Goal: Information Seeking & Learning: Find specific fact

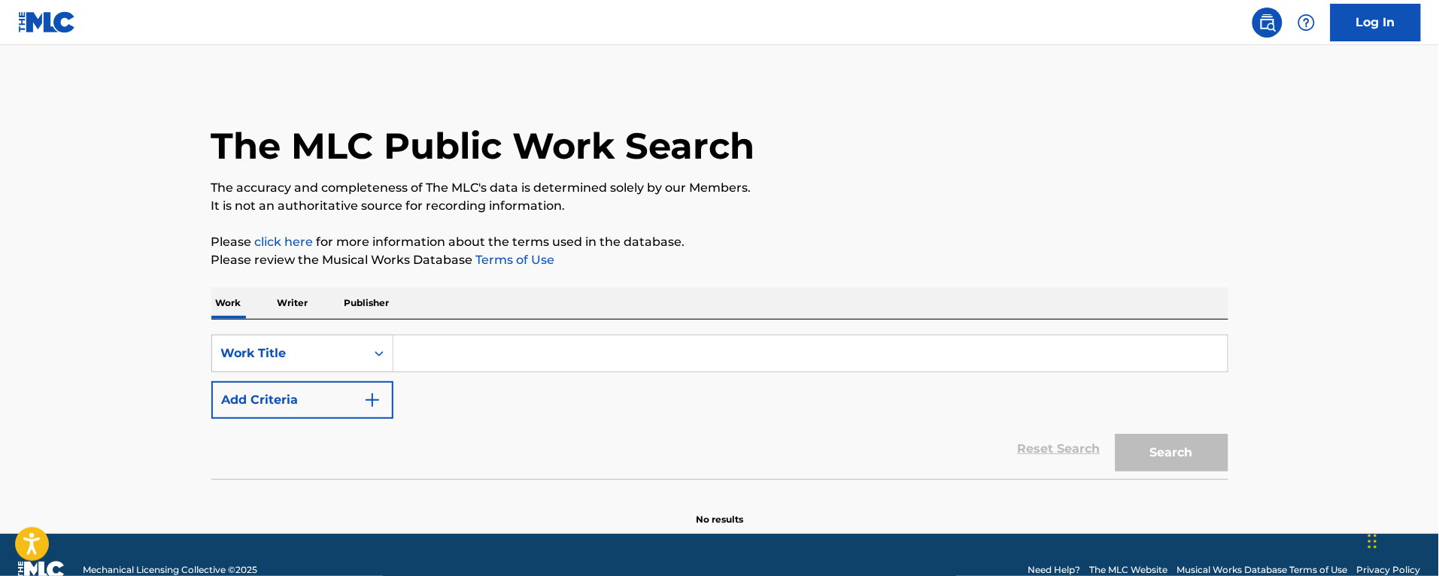
click at [429, 354] on input "Search Form" at bounding box center [810, 353] width 834 height 36
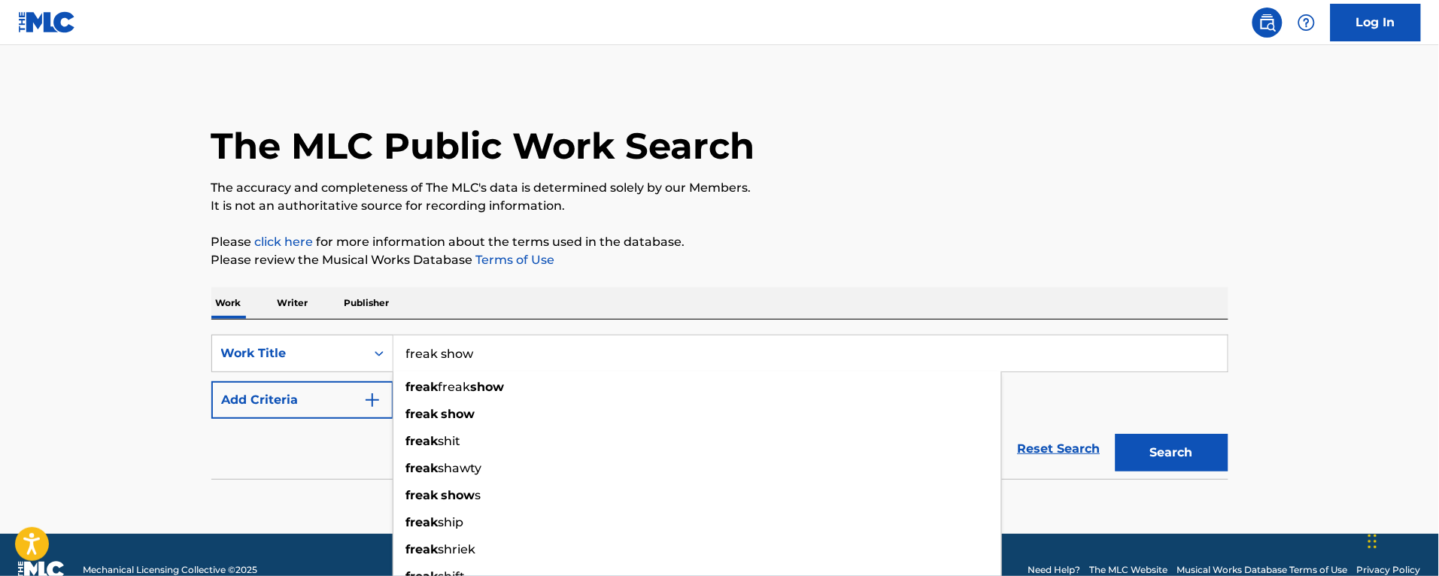
type input "freak show"
click at [1115, 434] on button "Search" at bounding box center [1171, 453] width 113 height 38
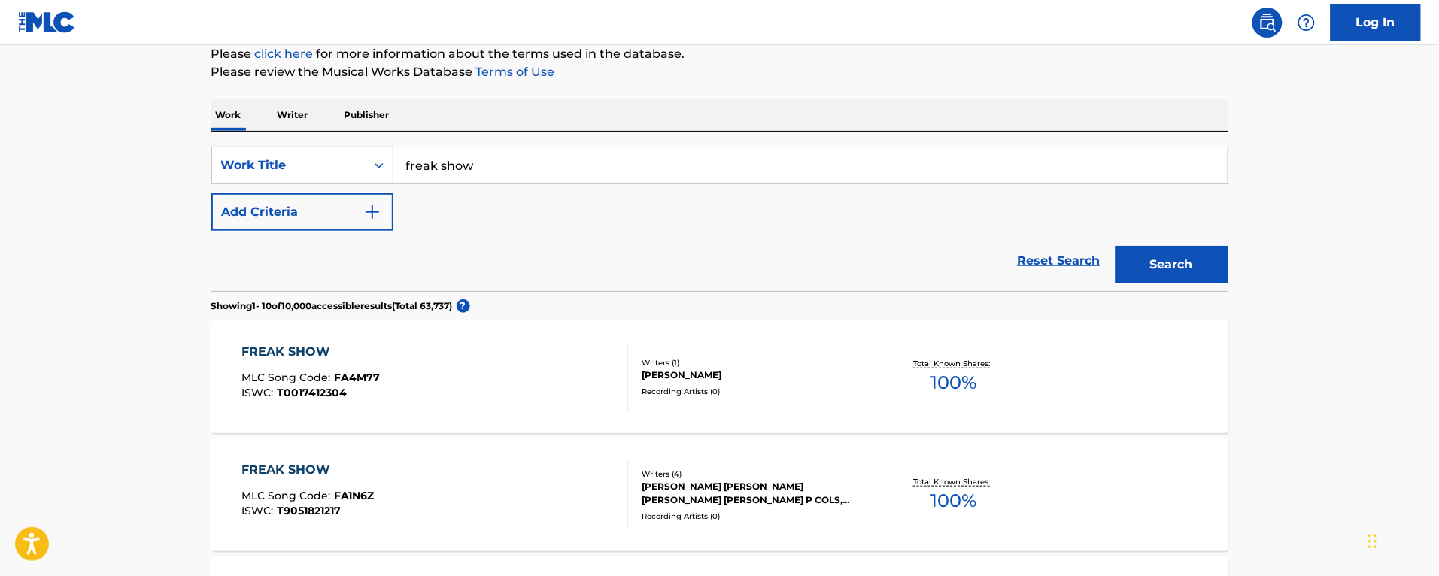
scroll to position [282, 0]
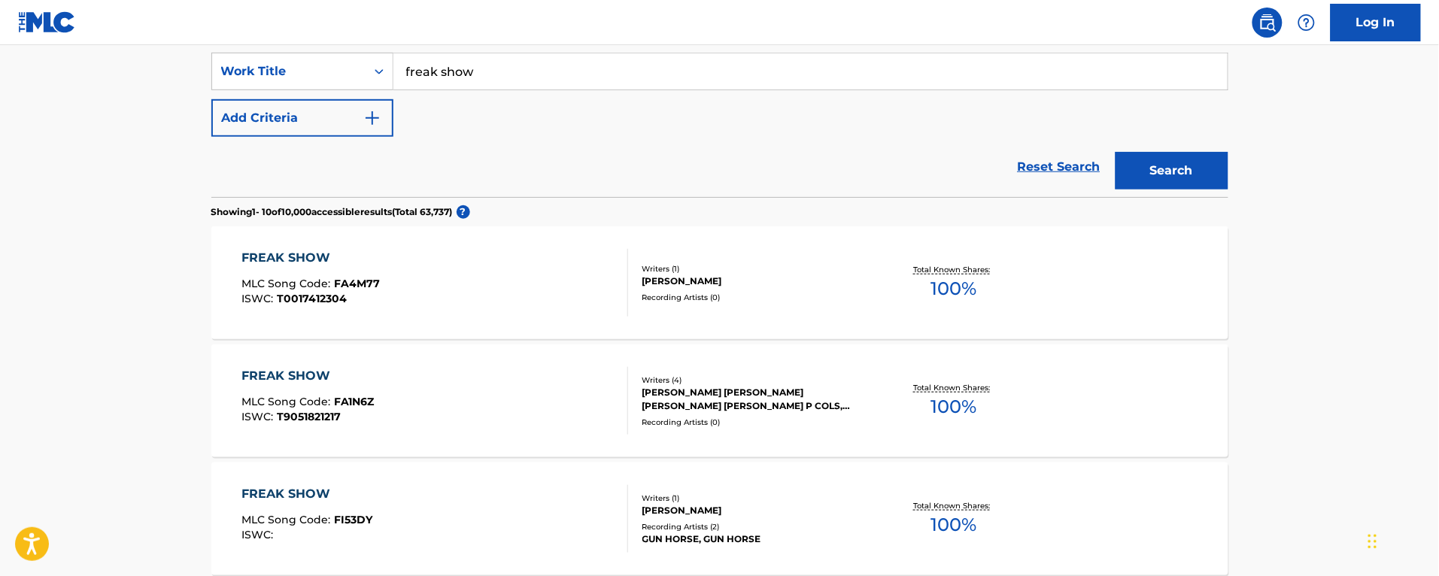
click at [355, 126] on button "Add Criteria" at bounding box center [302, 118] width 182 height 38
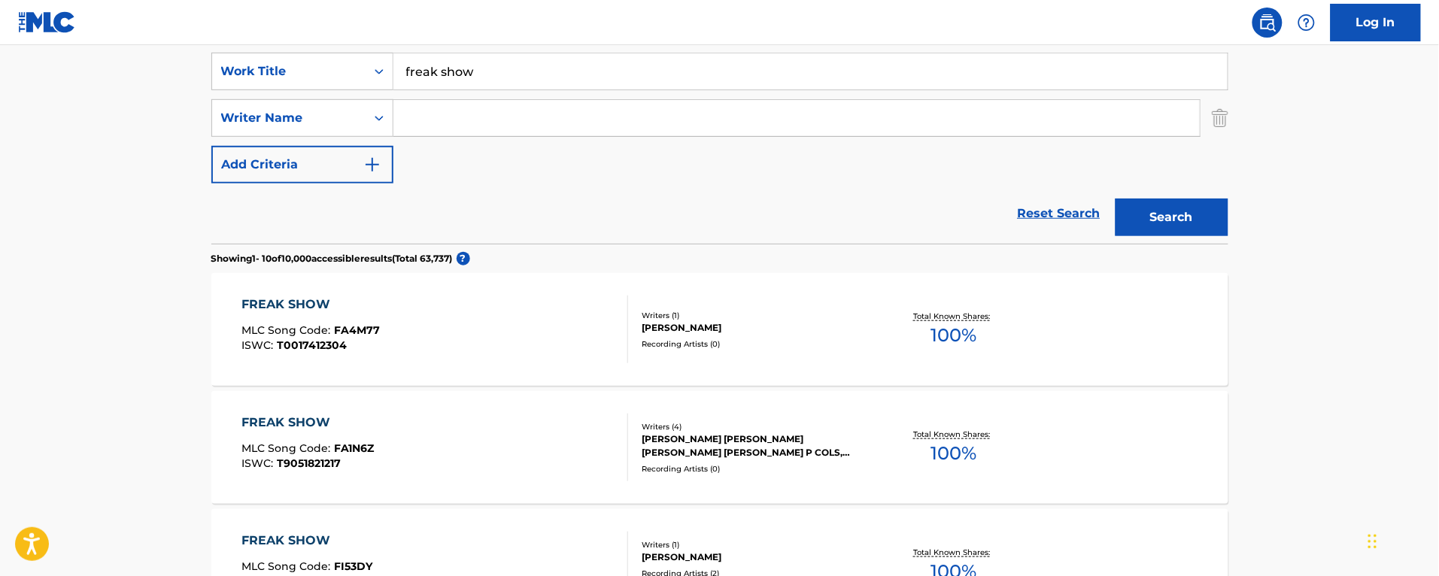
click at [438, 118] on input "Search Form" at bounding box center [796, 118] width 806 height 36
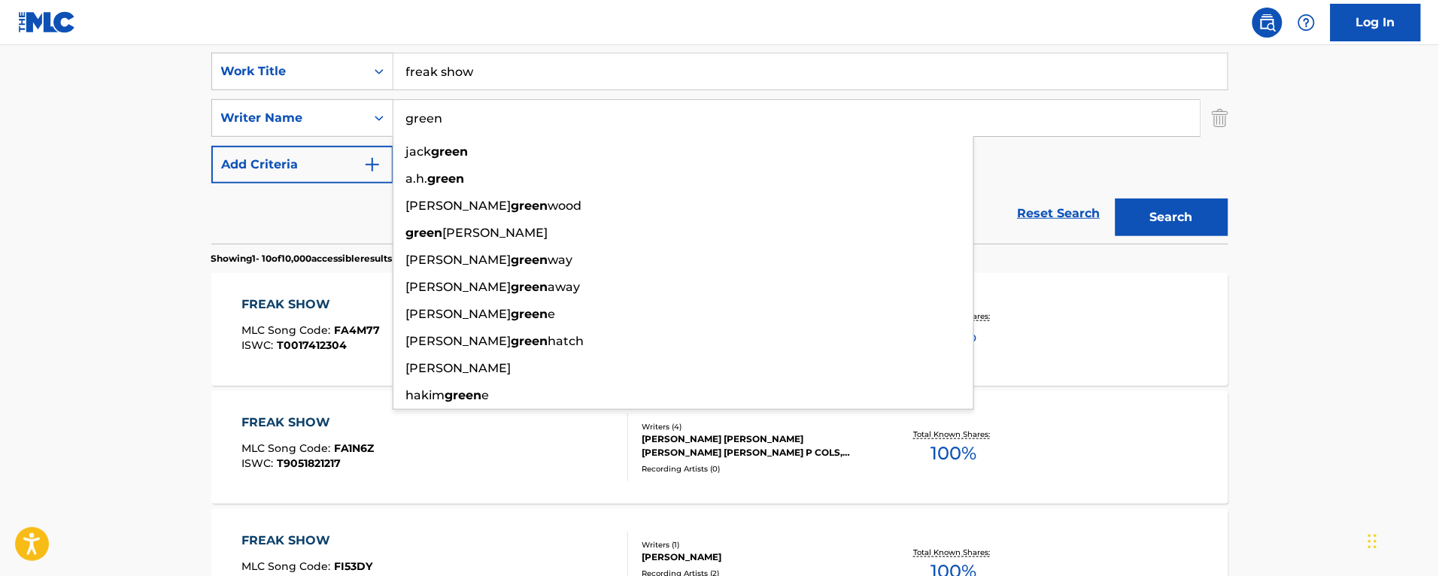
type input "green"
click at [1115, 199] on button "Search" at bounding box center [1171, 218] width 113 height 38
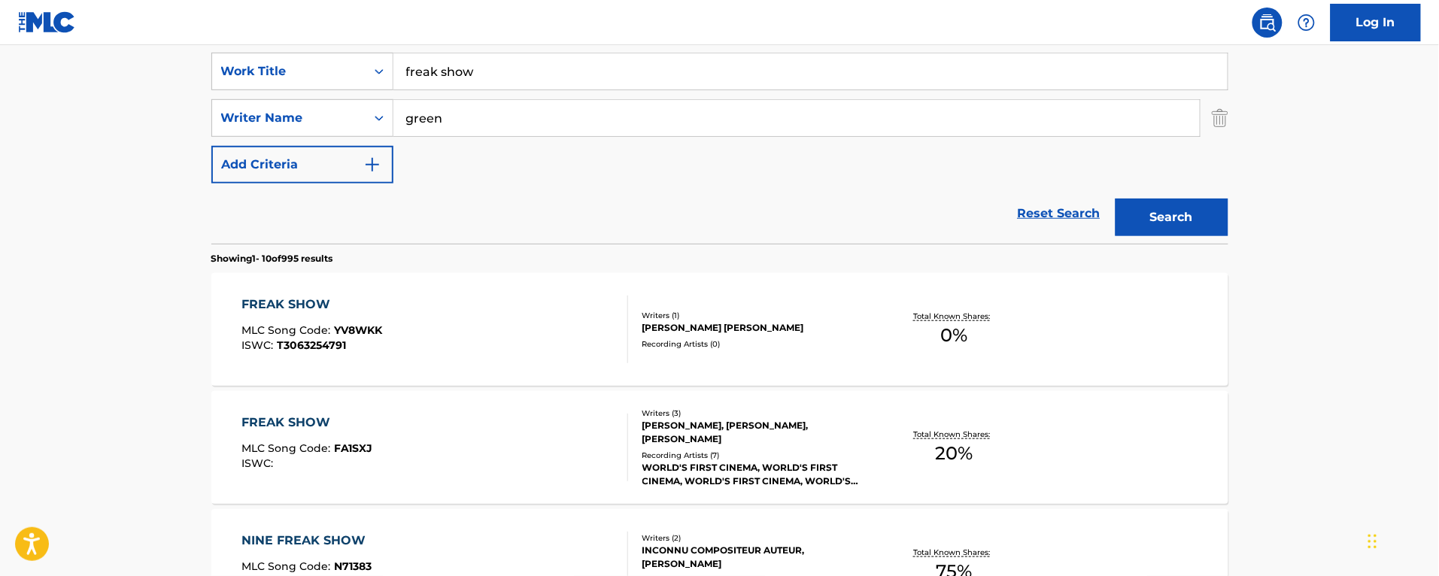
click at [474, 431] on div "FREAK SHOW MLC Song Code : FA1SXJ ISWC :" at bounding box center [434, 448] width 387 height 68
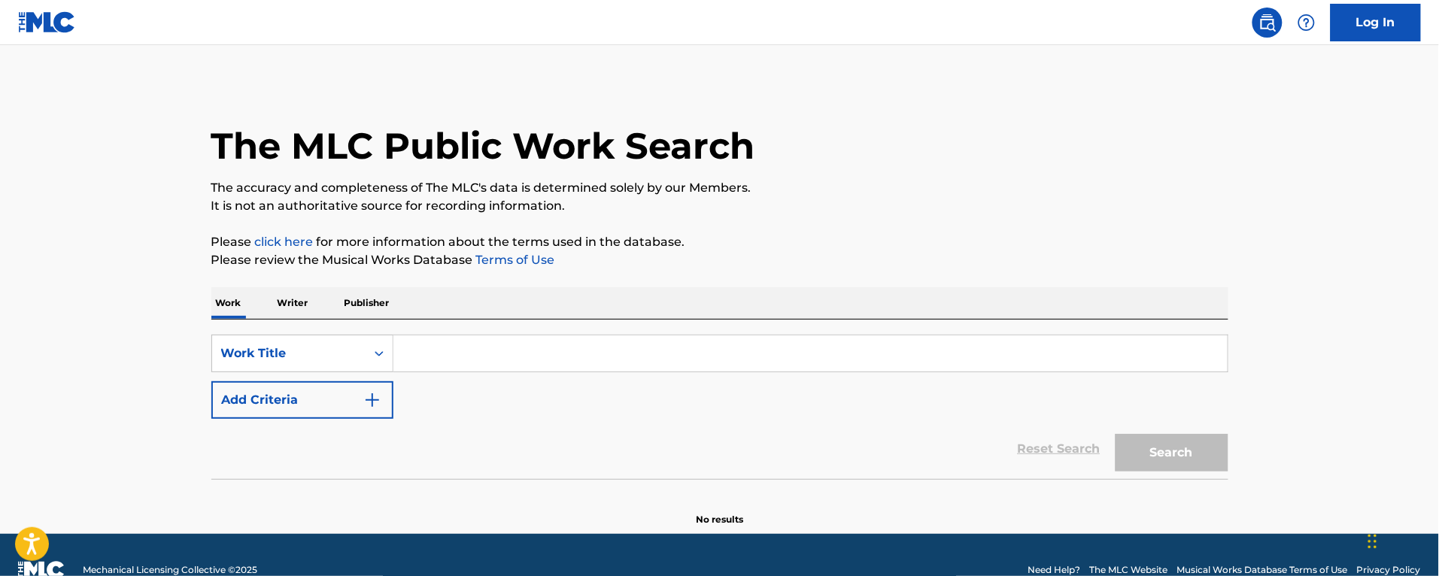
click at [401, 361] on input "Search Form" at bounding box center [810, 353] width 834 height 36
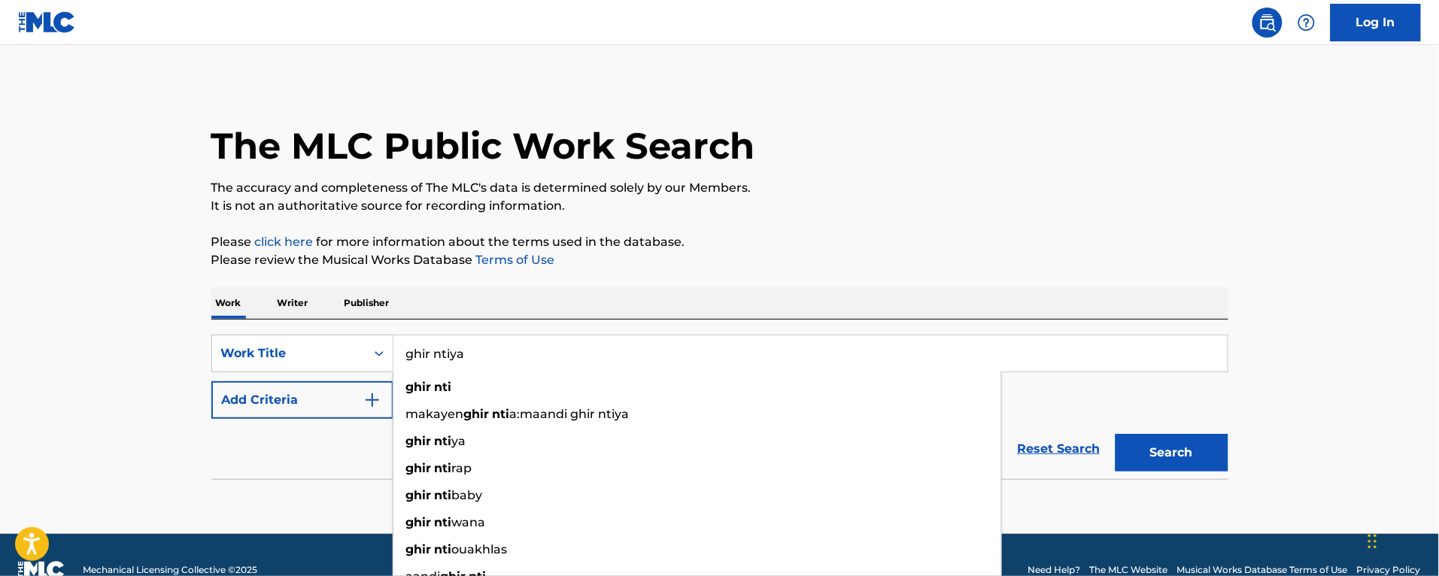
type input "ghir ntiya"
click at [1115, 434] on button "Search" at bounding box center [1171, 453] width 113 height 38
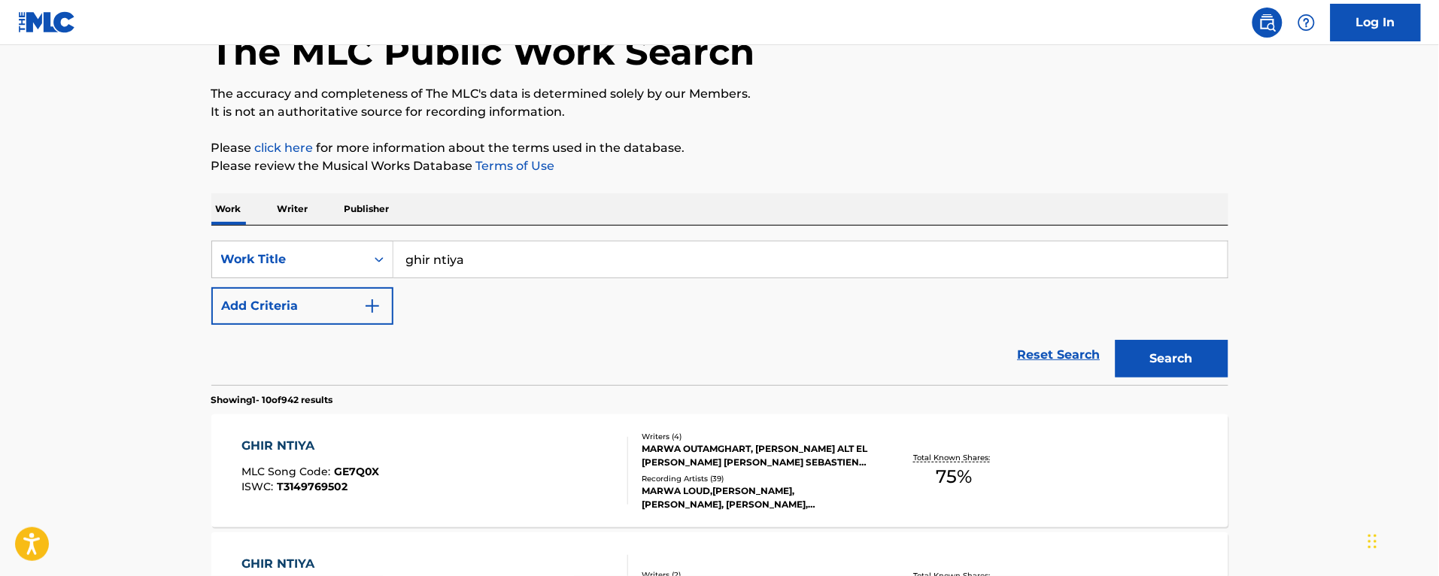
scroll to position [282, 0]
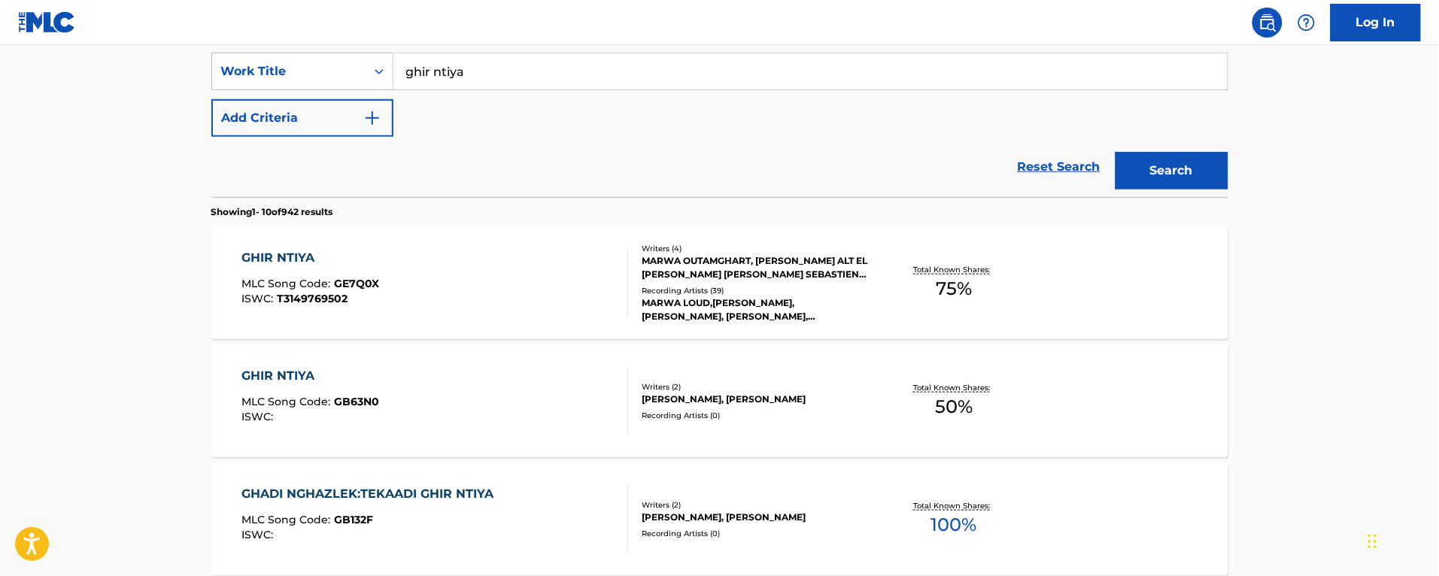
click at [572, 284] on div "GHIR NTIYA MLC Song Code : GE7Q0X ISWC : T3149769502" at bounding box center [434, 283] width 387 height 68
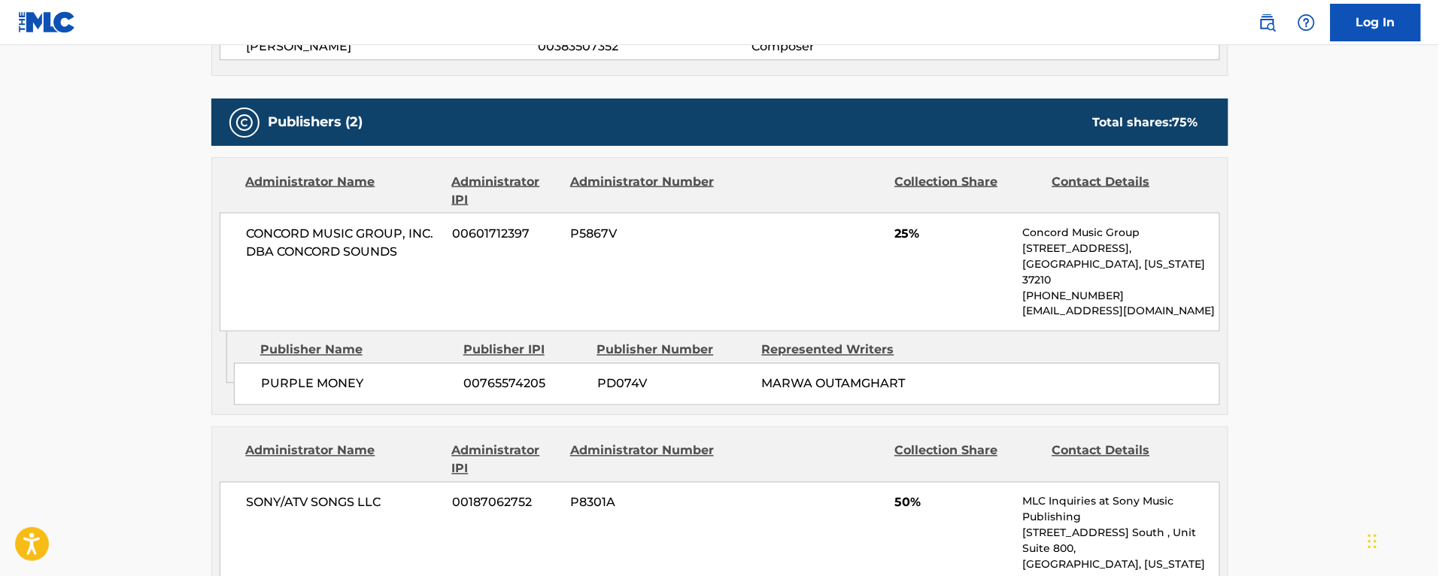
scroll to position [470, 0]
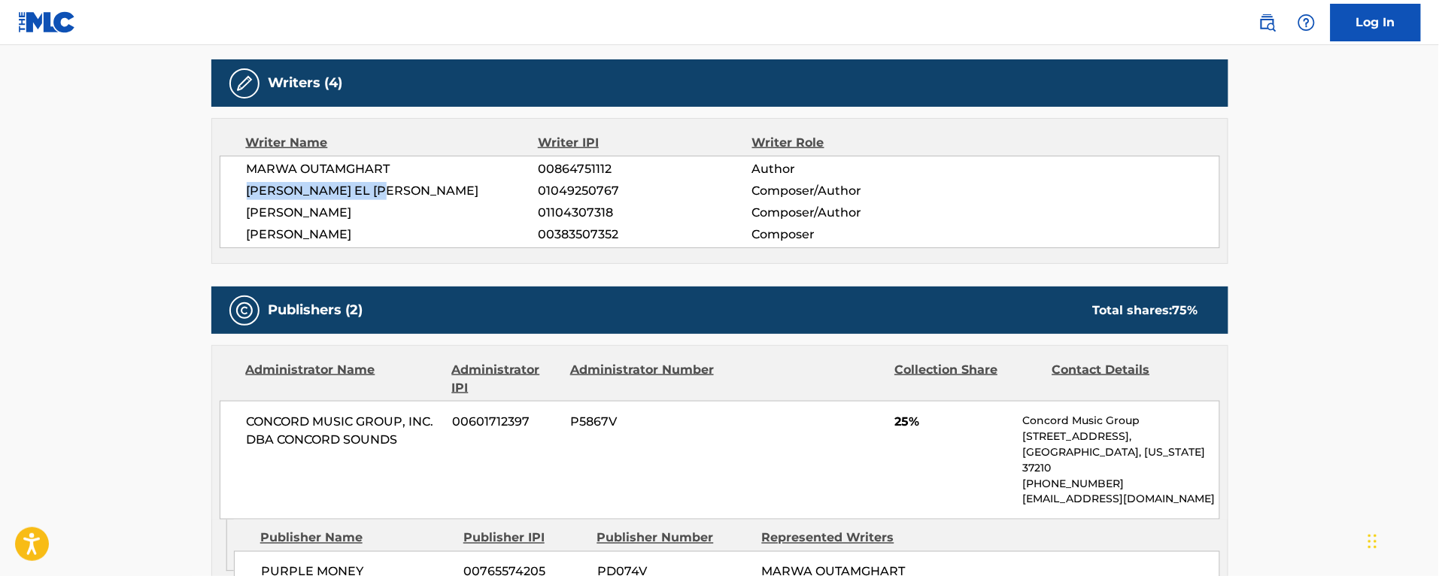
drag, startPoint x: 392, startPoint y: 192, endPoint x: 250, endPoint y: 182, distance: 141.7
click at [250, 182] on span "[PERSON_NAME] EL [PERSON_NAME]" at bounding box center [393, 191] width 292 height 18
copy span "[PERSON_NAME] EL [PERSON_NAME]"
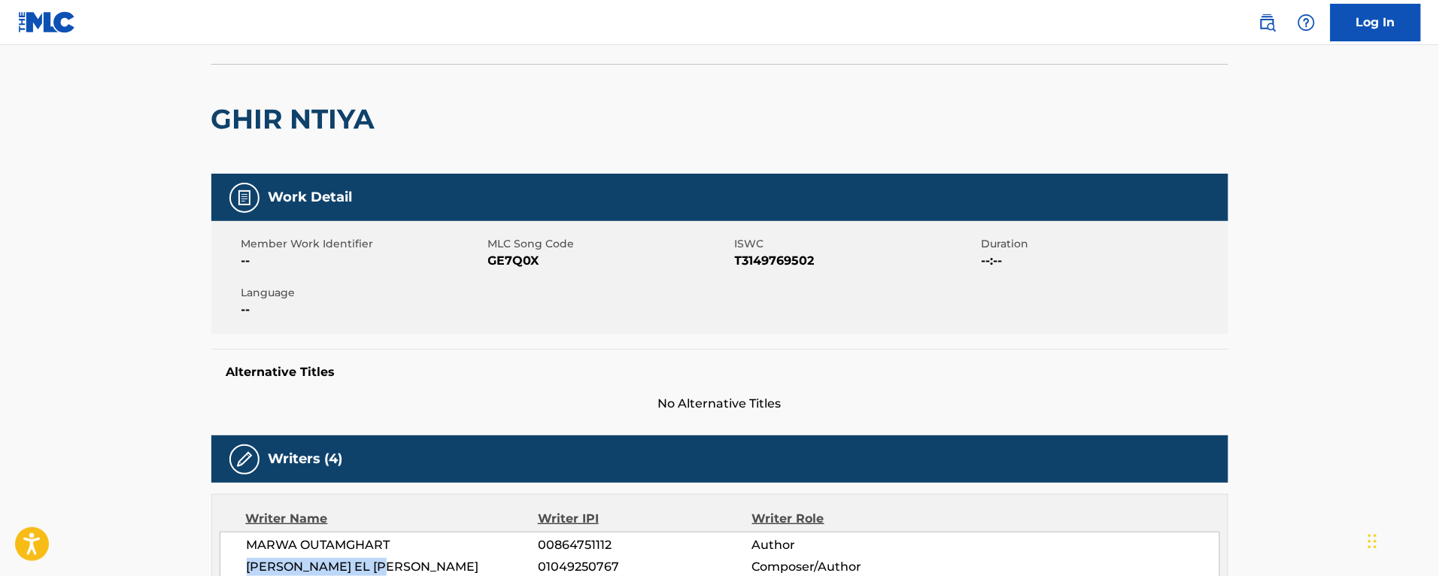
scroll to position [376, 0]
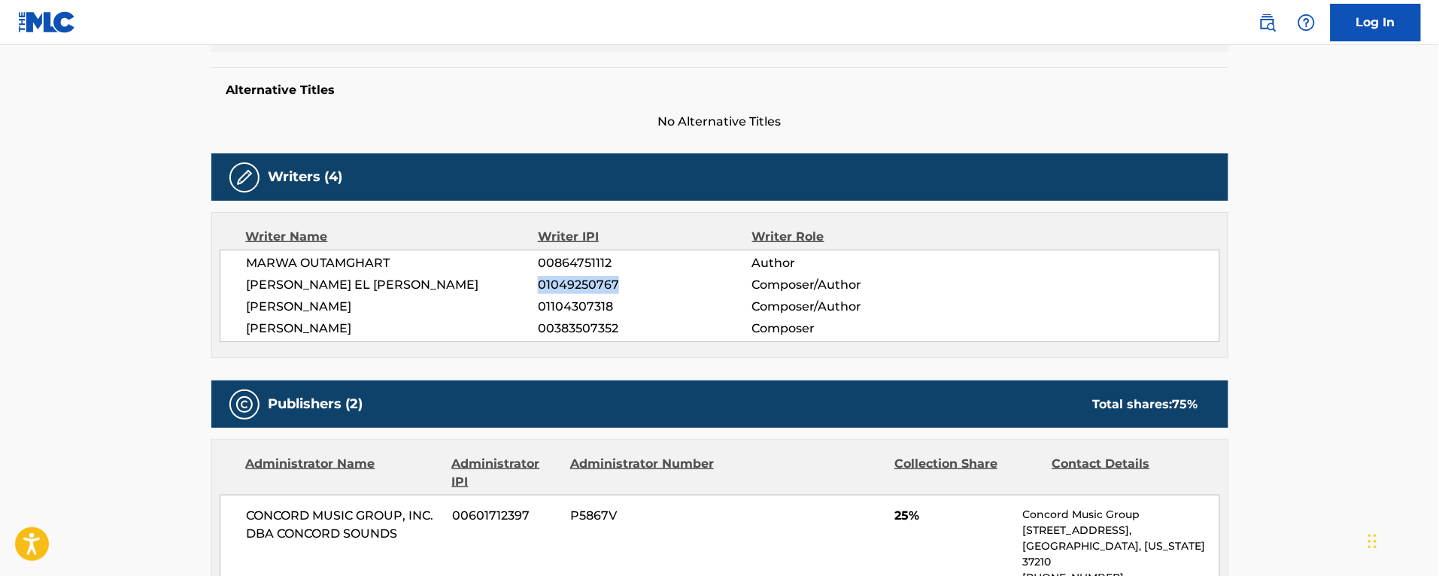
drag, startPoint x: 626, startPoint y: 278, endPoint x: 538, endPoint y: 280, distance: 88.0
click at [538, 280] on span "01049250767" at bounding box center [645, 285] width 214 height 18
copy span "01049250767"
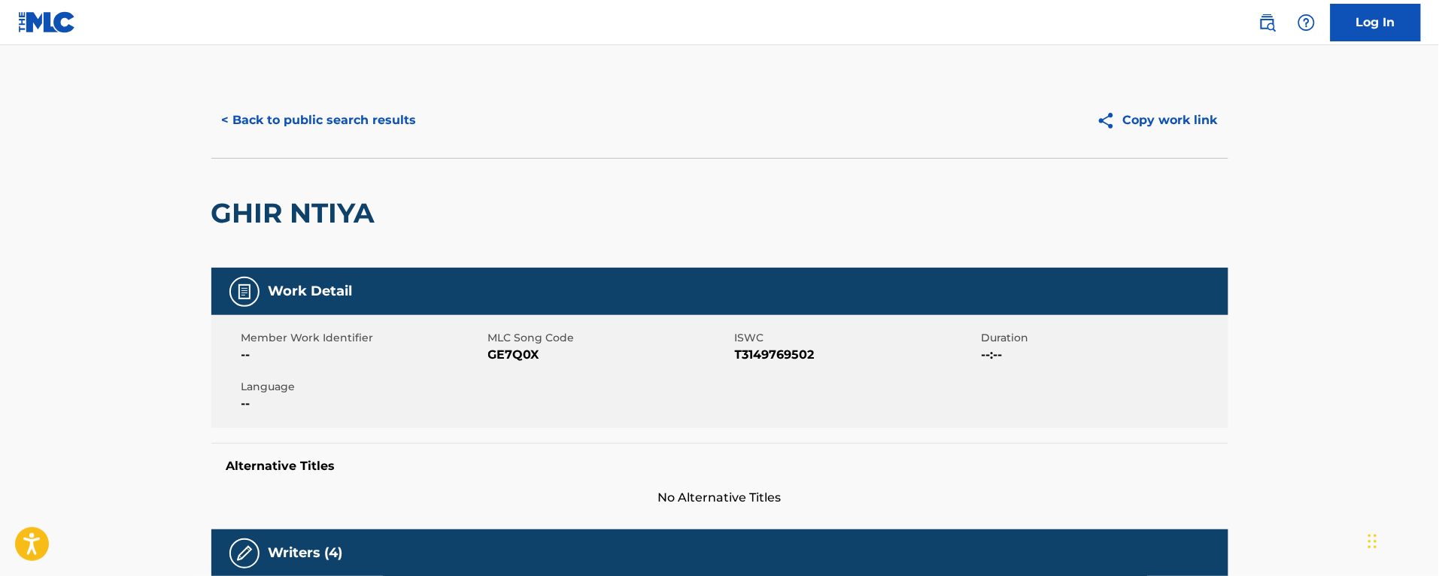
click at [287, 126] on button "< Back to public search results" at bounding box center [319, 121] width 216 height 38
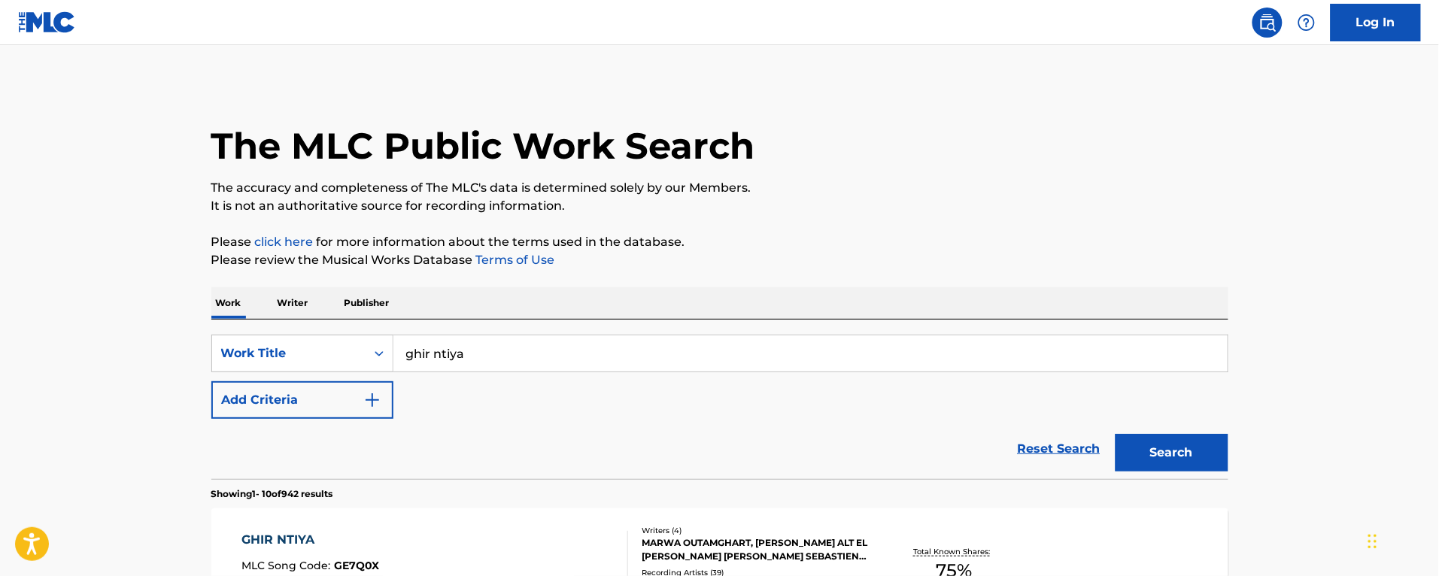
click at [306, 302] on p "Writer" at bounding box center [293, 303] width 40 height 32
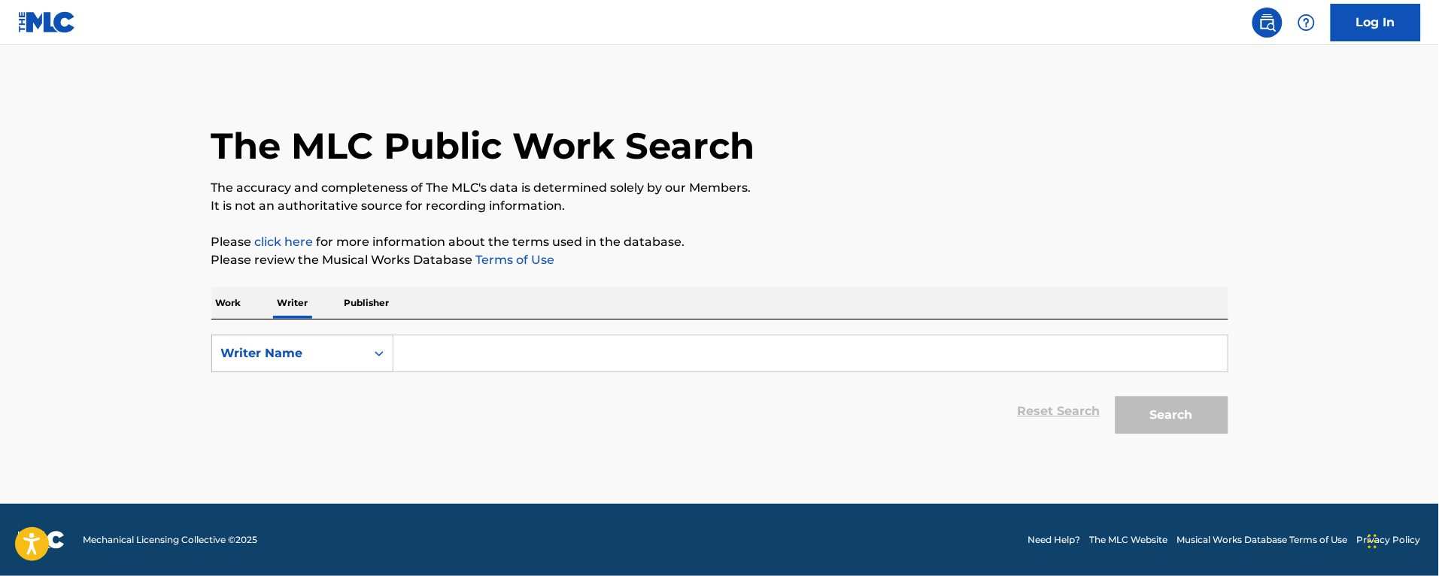
click at [302, 361] on div "Writer Name" at bounding box center [288, 353] width 135 height 18
click at [320, 396] on div "Writer IPI" at bounding box center [302, 391] width 180 height 38
click at [456, 348] on input "Search Form" at bounding box center [810, 353] width 834 height 36
paste input "01049250767"
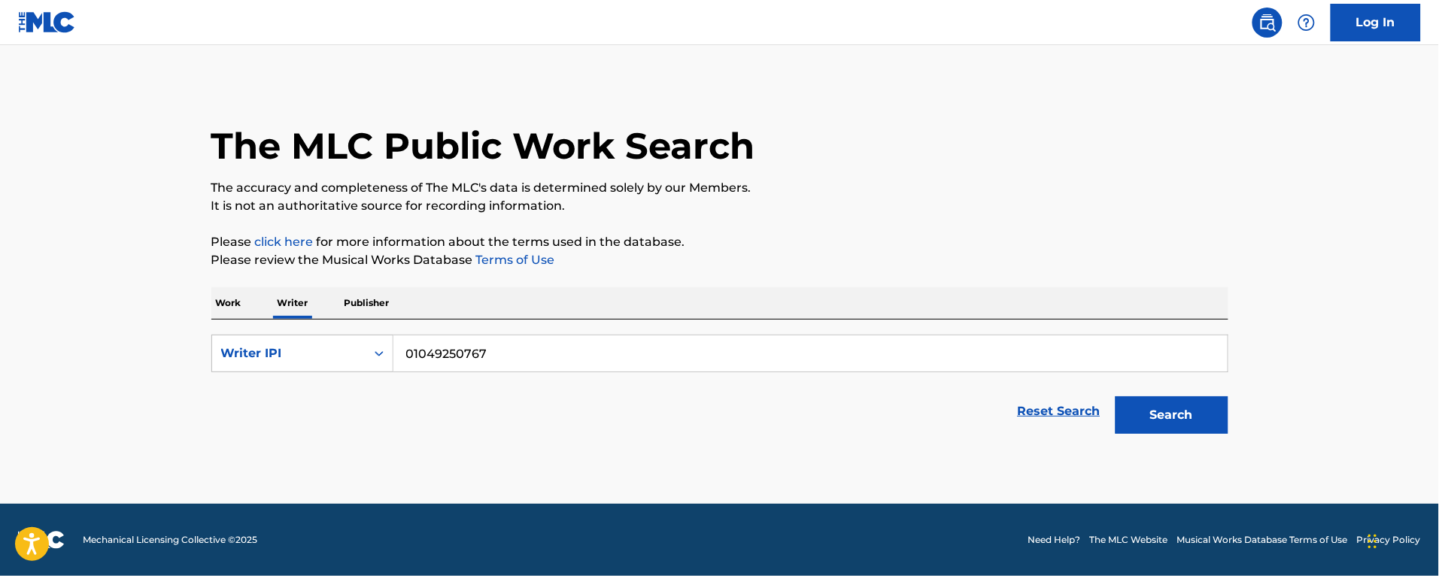
type input "01049250767"
click at [1115, 396] on button "Search" at bounding box center [1171, 415] width 113 height 38
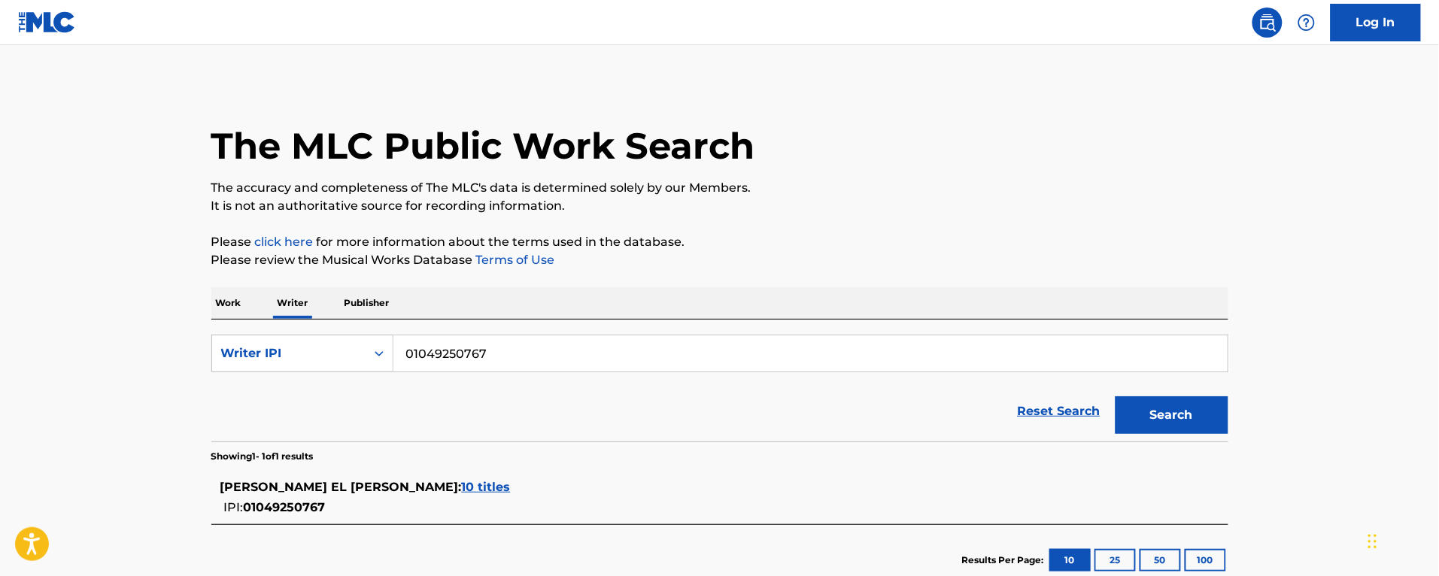
click at [462, 483] on span "10 titles" at bounding box center [486, 487] width 49 height 14
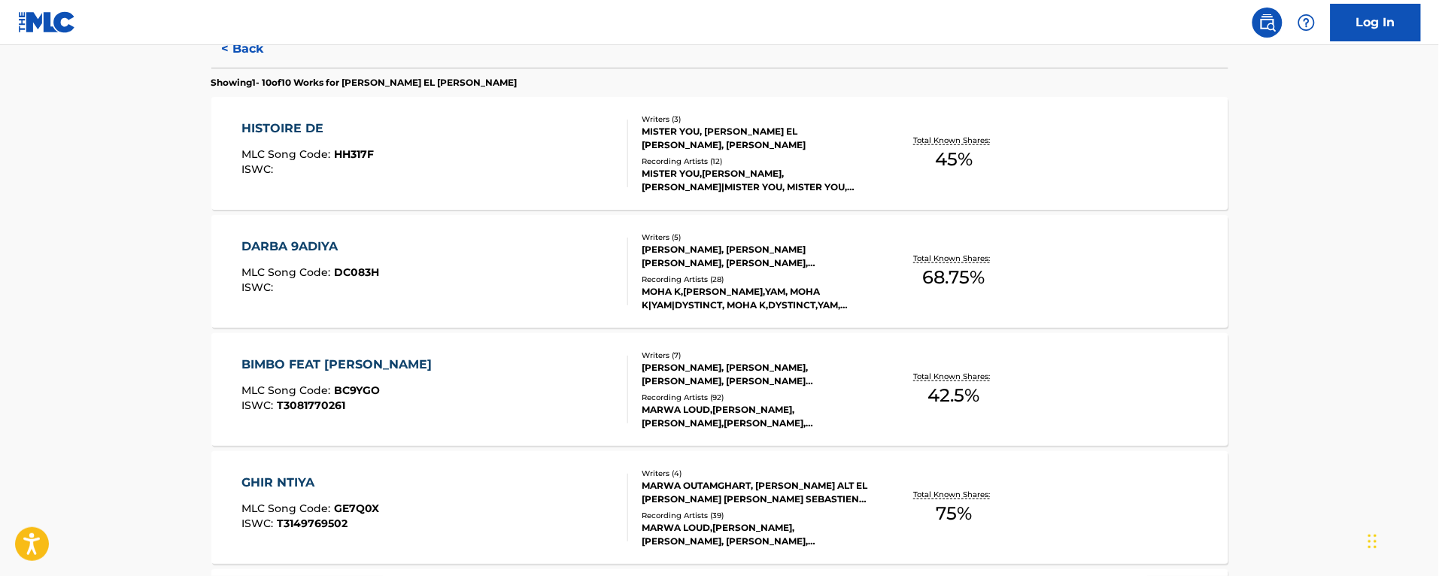
scroll to position [129, 0]
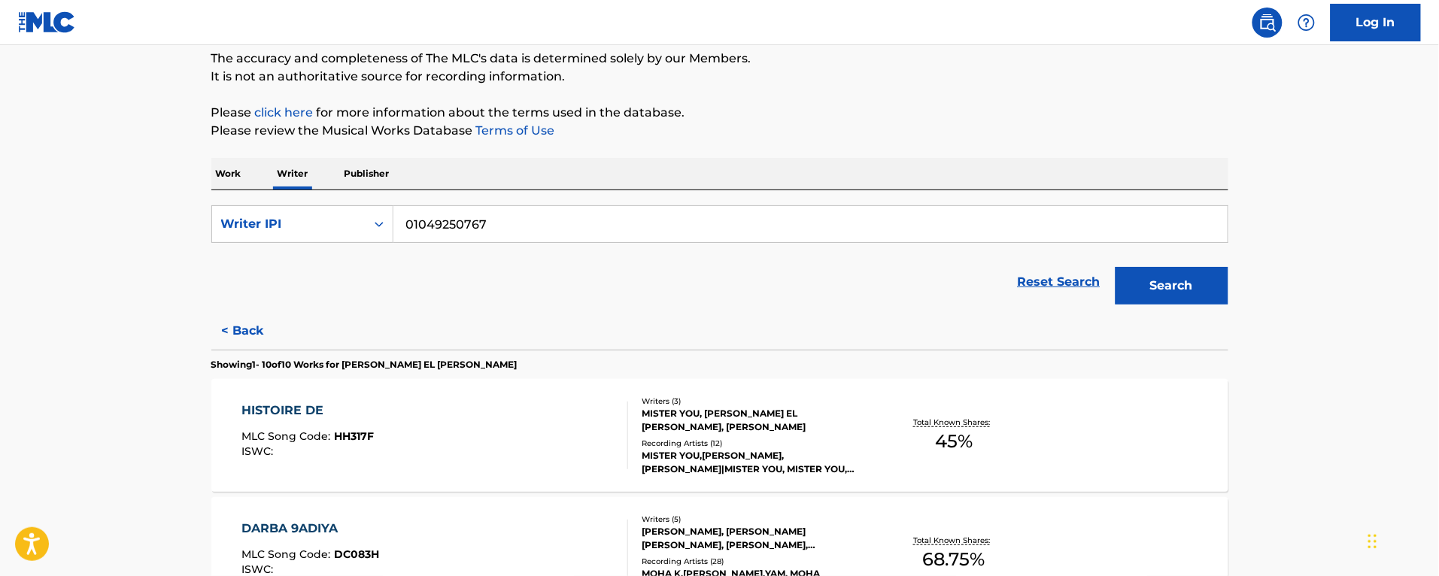
click at [510, 429] on div "HISTOIRE DE MLC Song Code : HH317F ISWC :" at bounding box center [434, 436] width 387 height 68
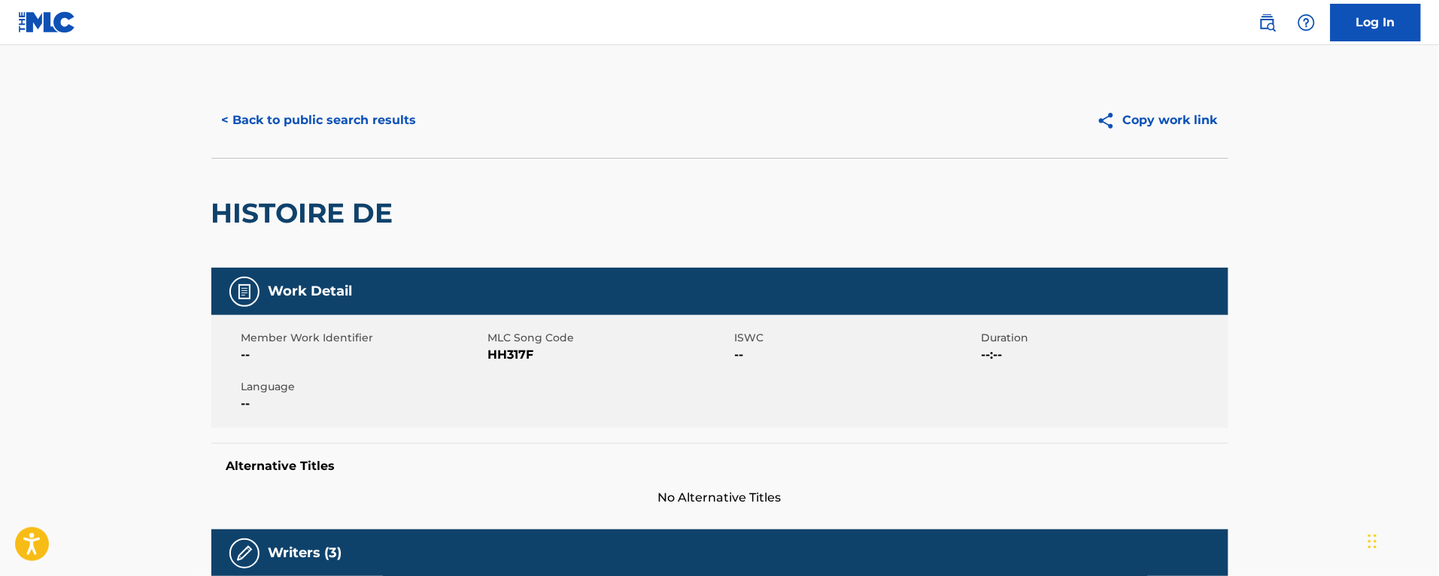
click at [288, 118] on button "< Back to public search results" at bounding box center [319, 121] width 216 height 38
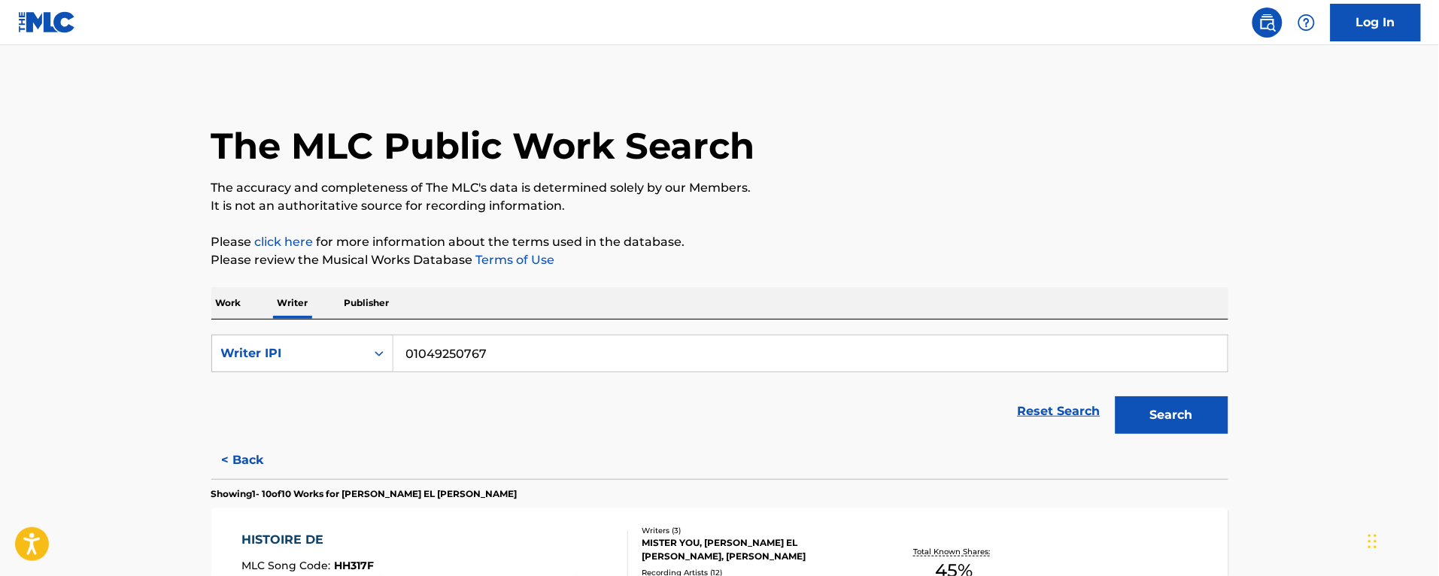
click at [241, 309] on p "Work" at bounding box center [228, 303] width 35 height 32
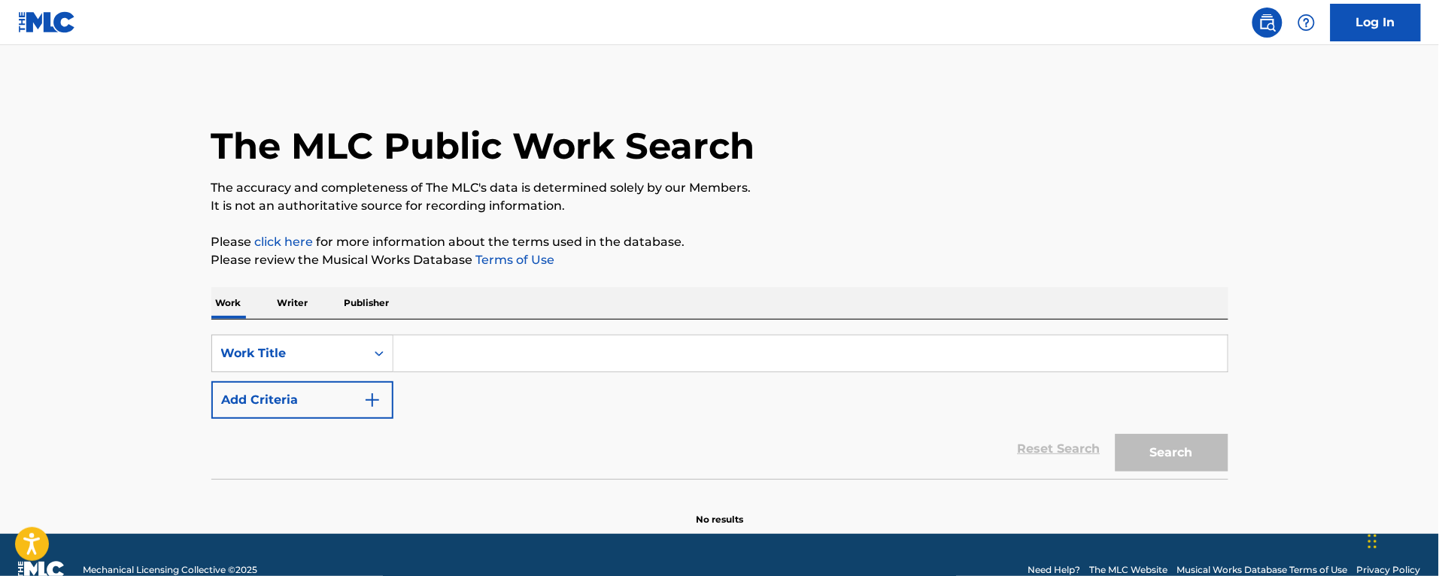
click at [472, 356] on input "Search Form" at bounding box center [810, 353] width 834 height 36
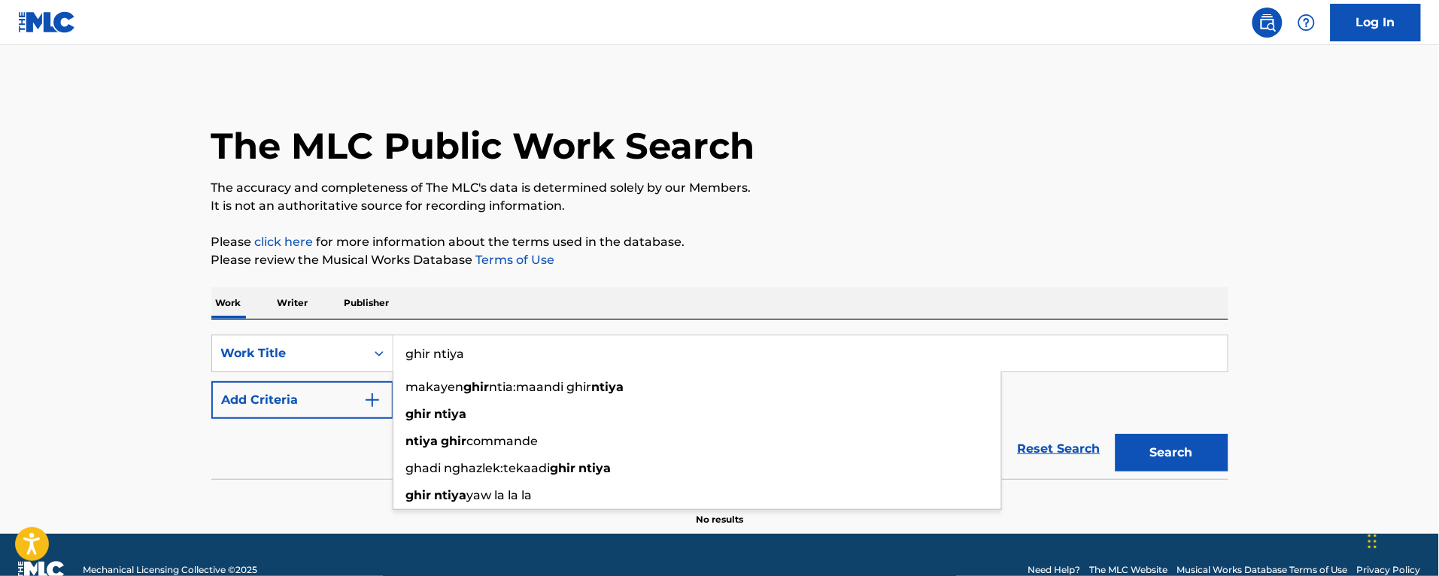
type input "ghir ntiya"
click at [1115, 434] on button "Search" at bounding box center [1171, 453] width 113 height 38
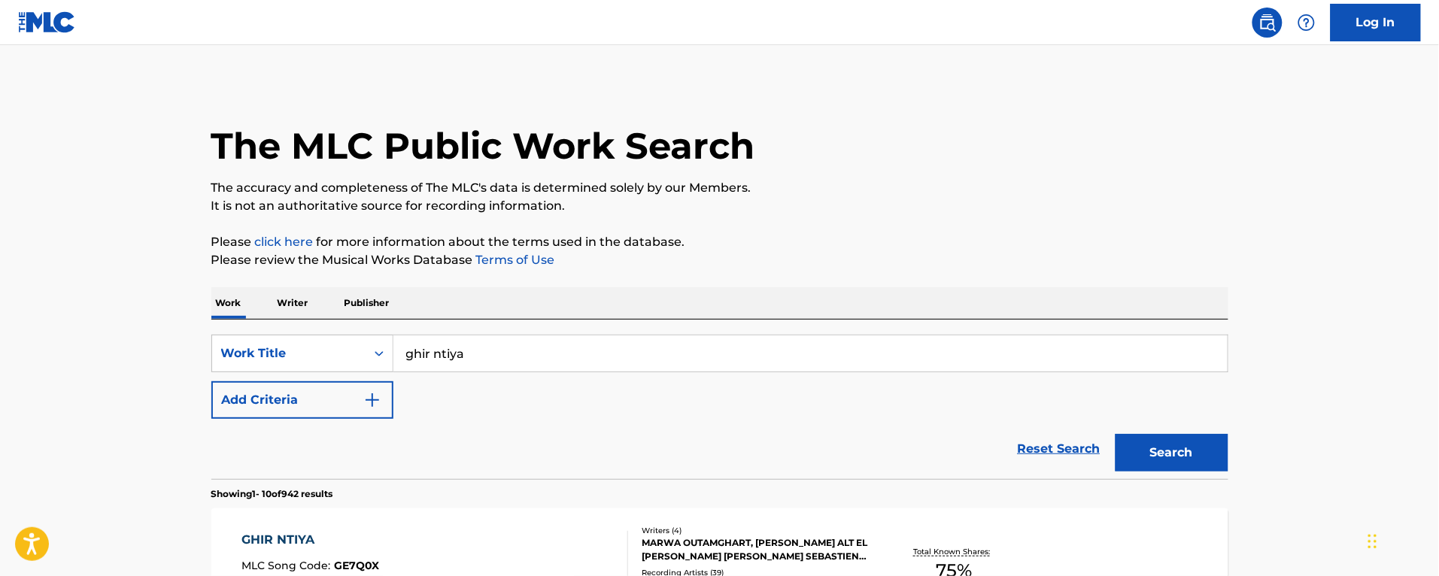
click at [397, 532] on div "GHIR NTIYA MLC Song Code : GE7Q0X ISWC : T3149769502" at bounding box center [434, 565] width 387 height 68
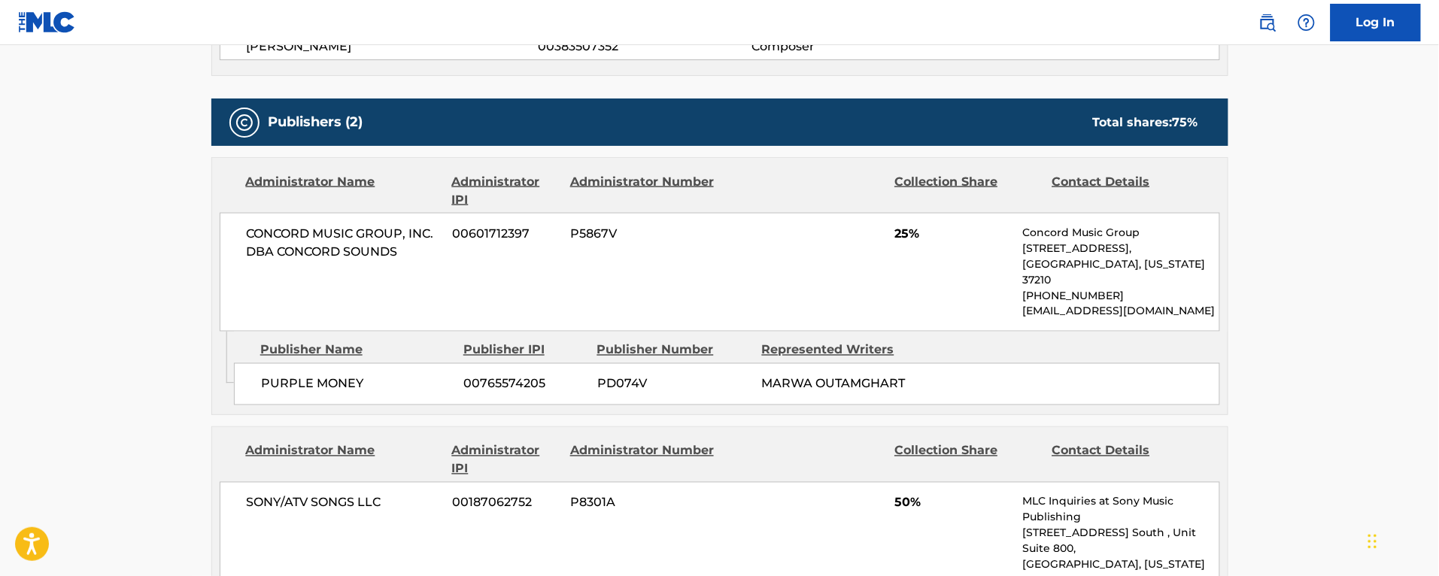
scroll to position [564, 0]
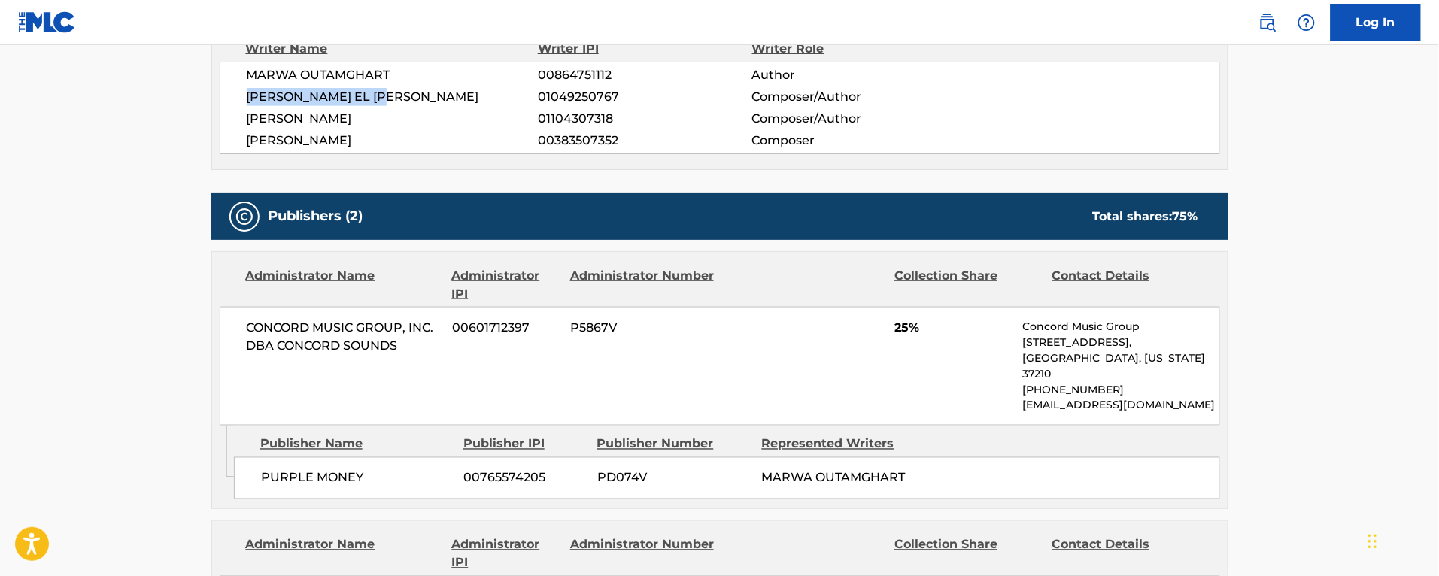
drag, startPoint x: 415, startPoint y: 92, endPoint x: 247, endPoint y: 94, distance: 168.5
click at [247, 94] on span "[PERSON_NAME] EL [PERSON_NAME]" at bounding box center [393, 97] width 292 height 18
copy span "[PERSON_NAME] EL [PERSON_NAME]"
